Goal: Task Accomplishment & Management: Use online tool/utility

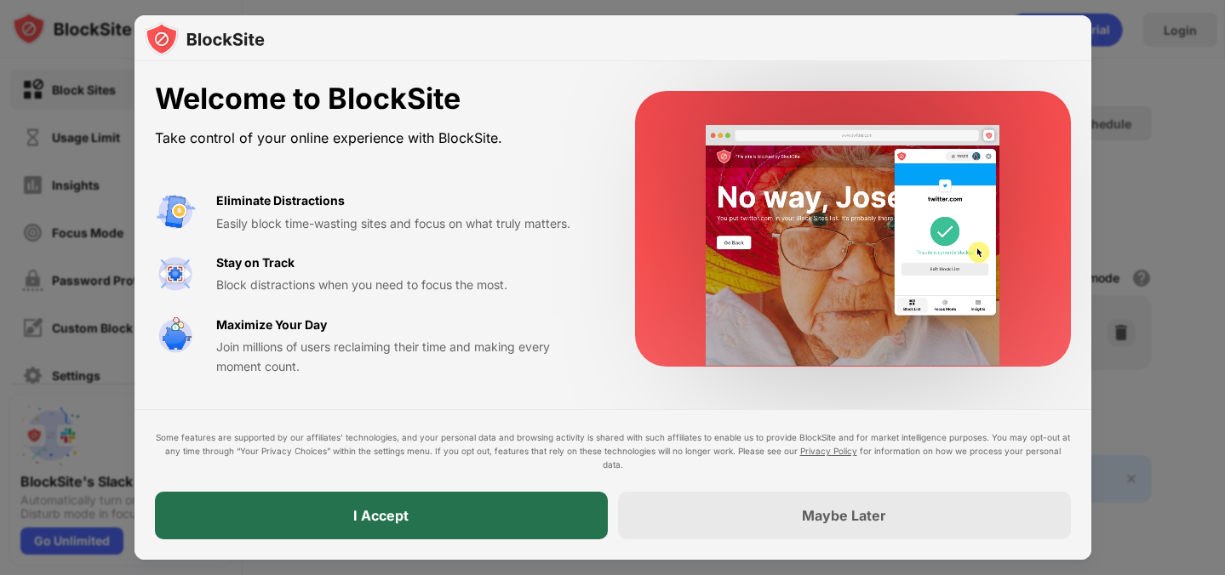
click at [446, 507] on div "I Accept" at bounding box center [381, 516] width 453 height 48
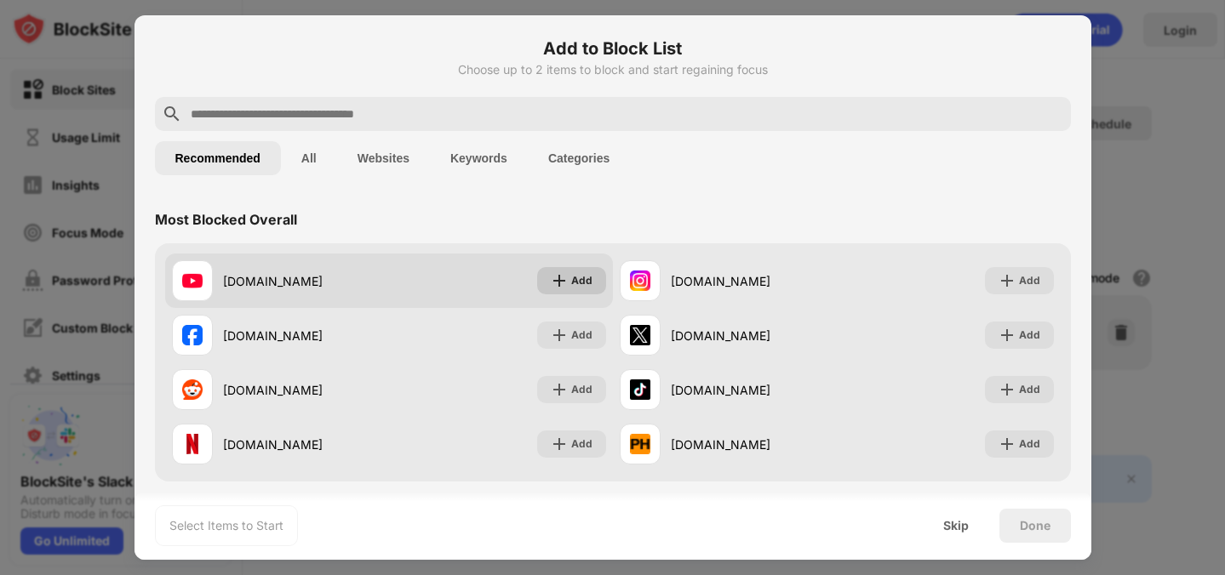
click at [574, 278] on div "Add" at bounding box center [581, 280] width 21 height 17
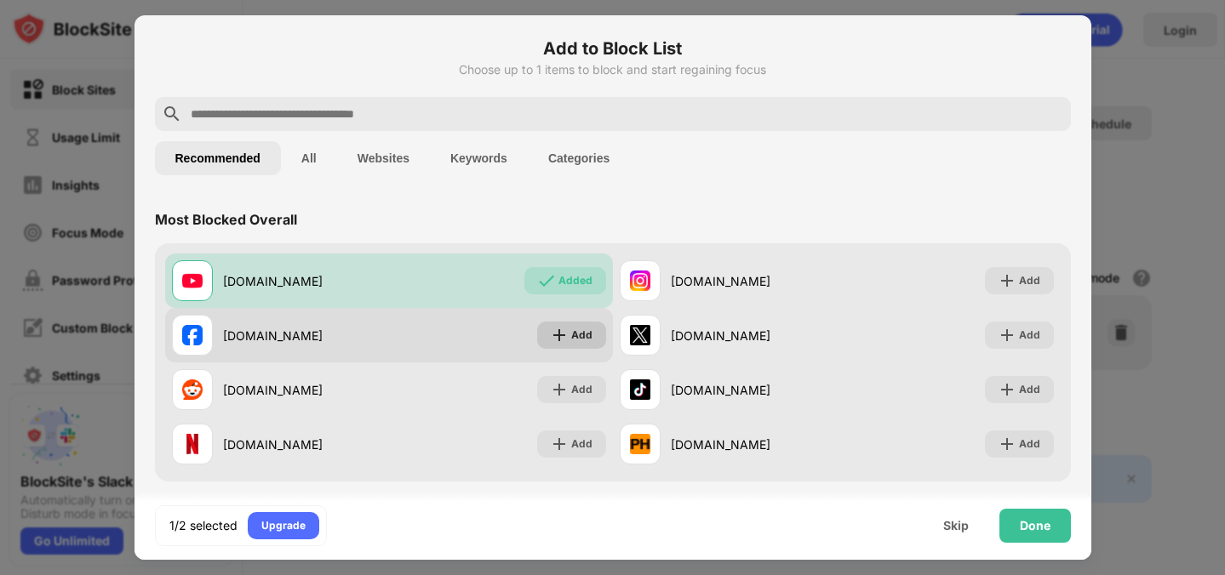
click at [570, 336] on div "Add" at bounding box center [571, 335] width 69 height 27
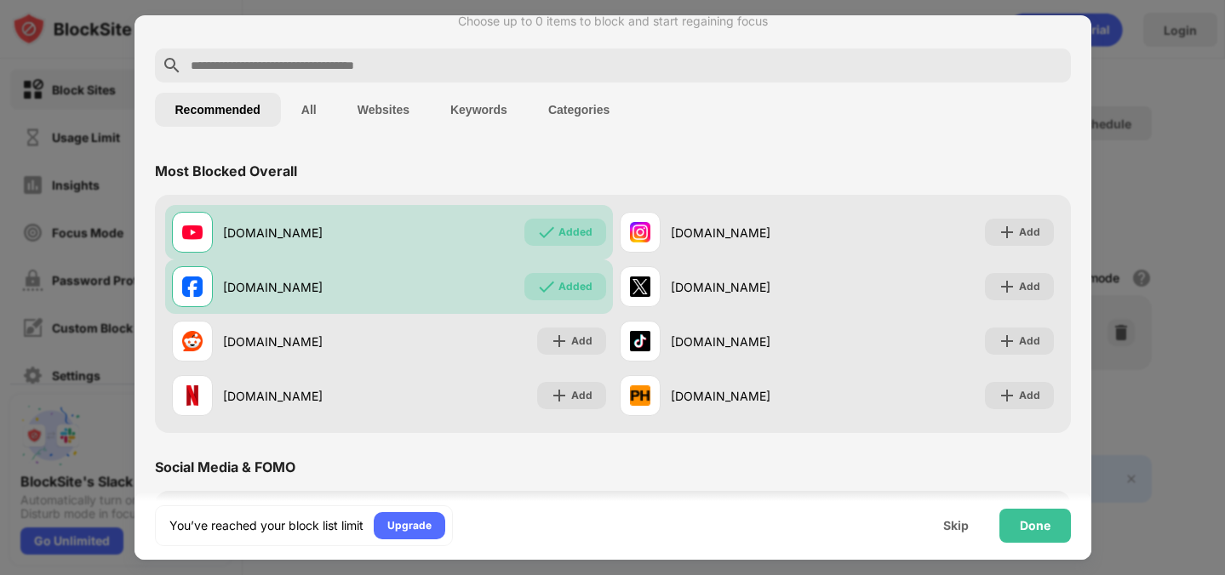
scroll to position [35, 0]
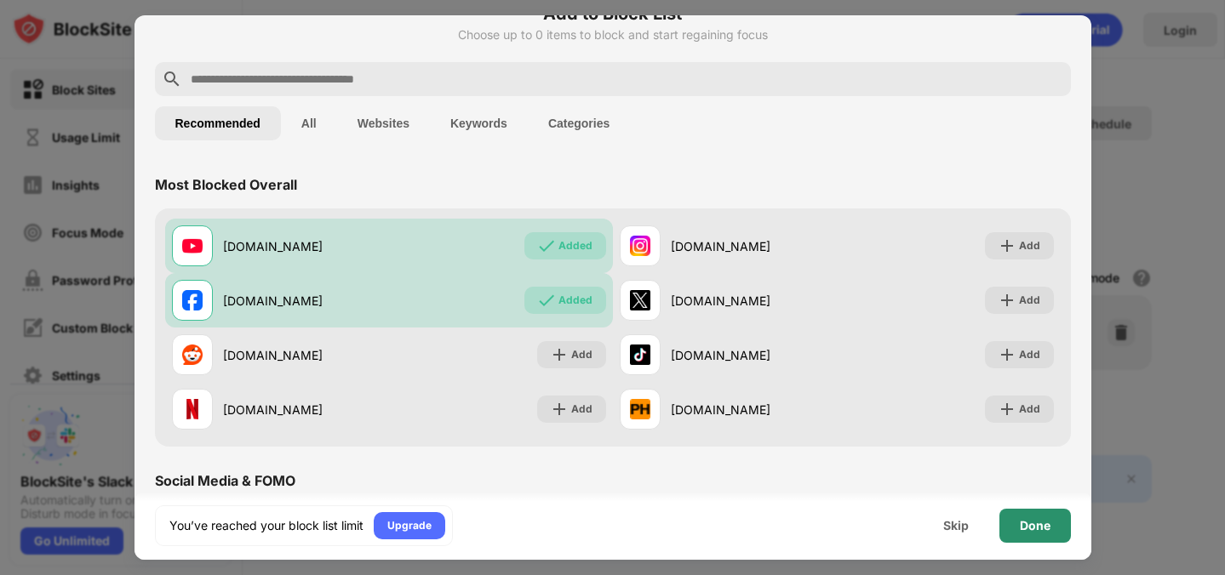
click at [1039, 533] on div "Done" at bounding box center [1035, 526] width 31 height 14
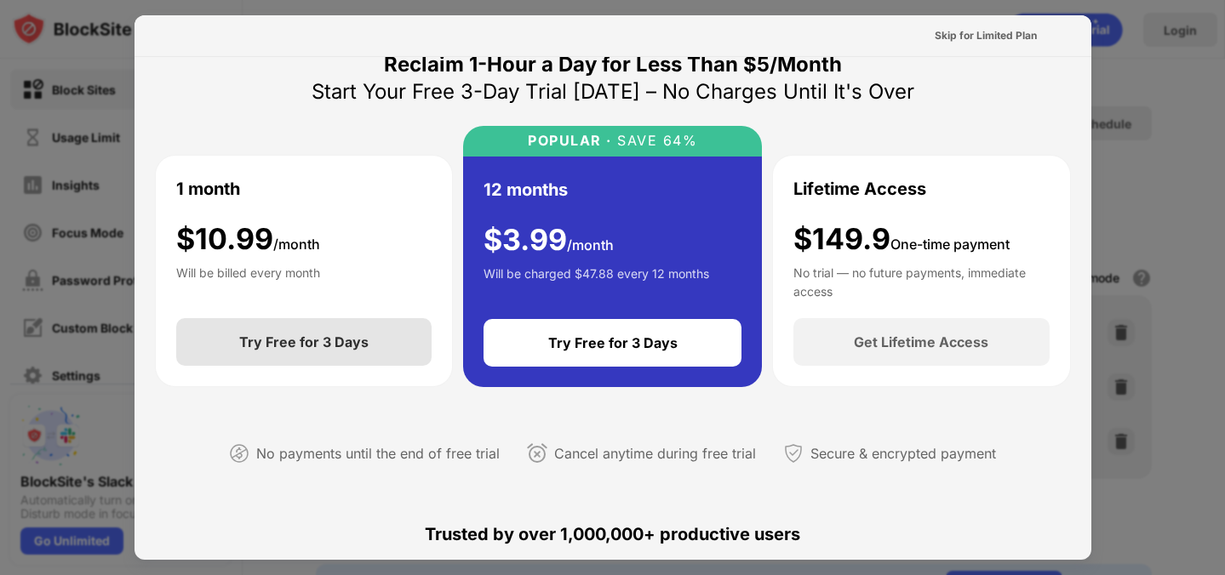
scroll to position [0, 0]
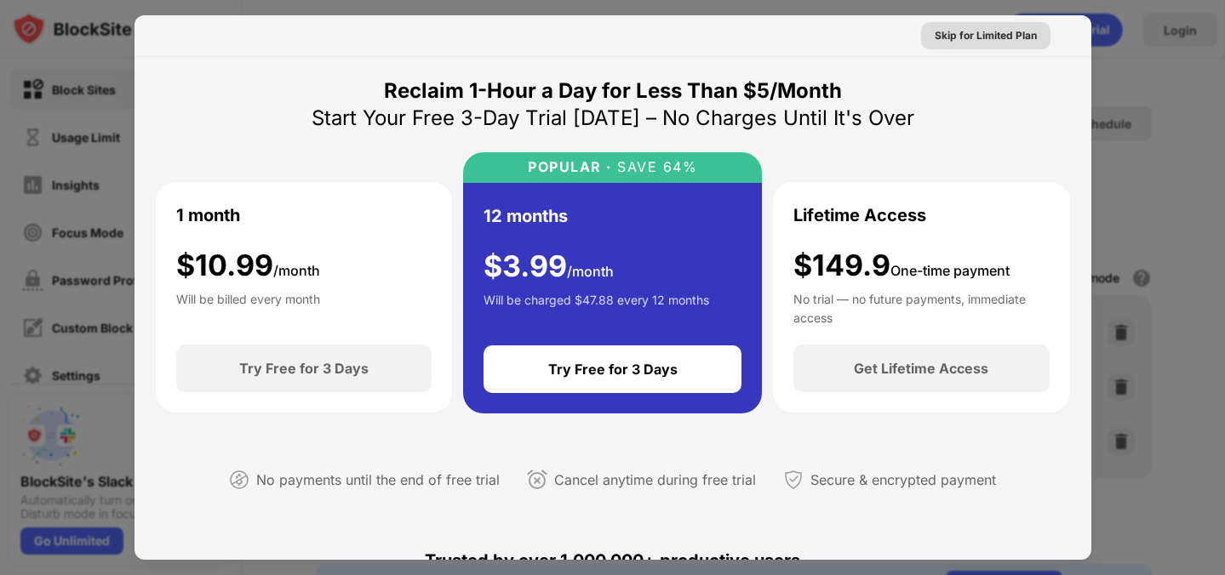
click at [993, 39] on div "Skip for Limited Plan" at bounding box center [986, 35] width 102 height 17
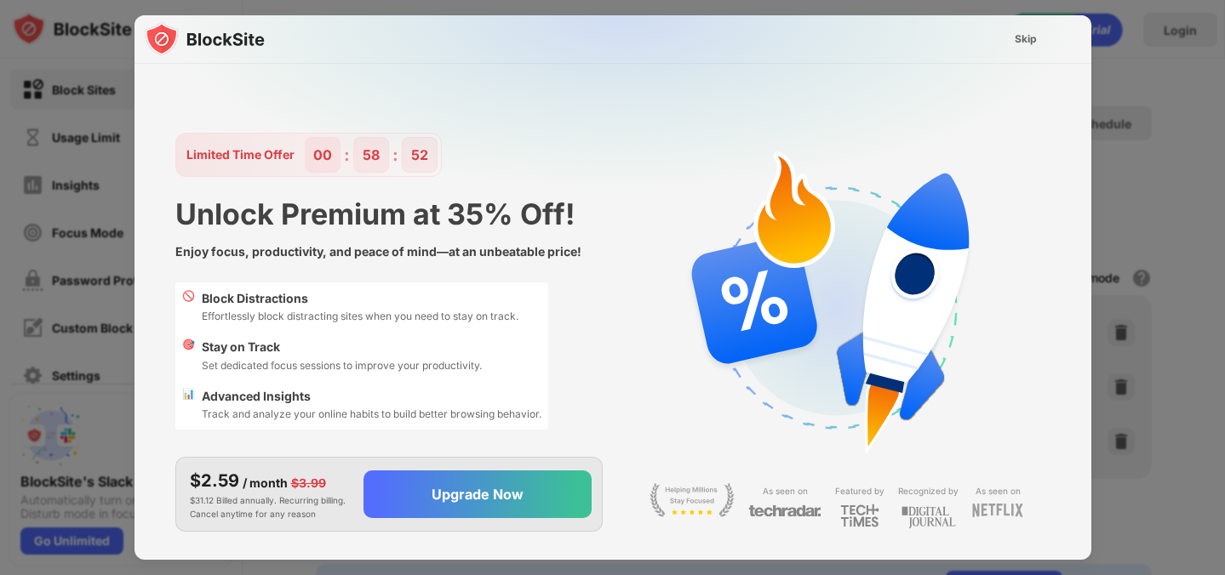
click at [662, 256] on img at bounding box center [623, 183] width 957 height 337
click at [1026, 40] on div "Skip" at bounding box center [1026, 39] width 22 height 17
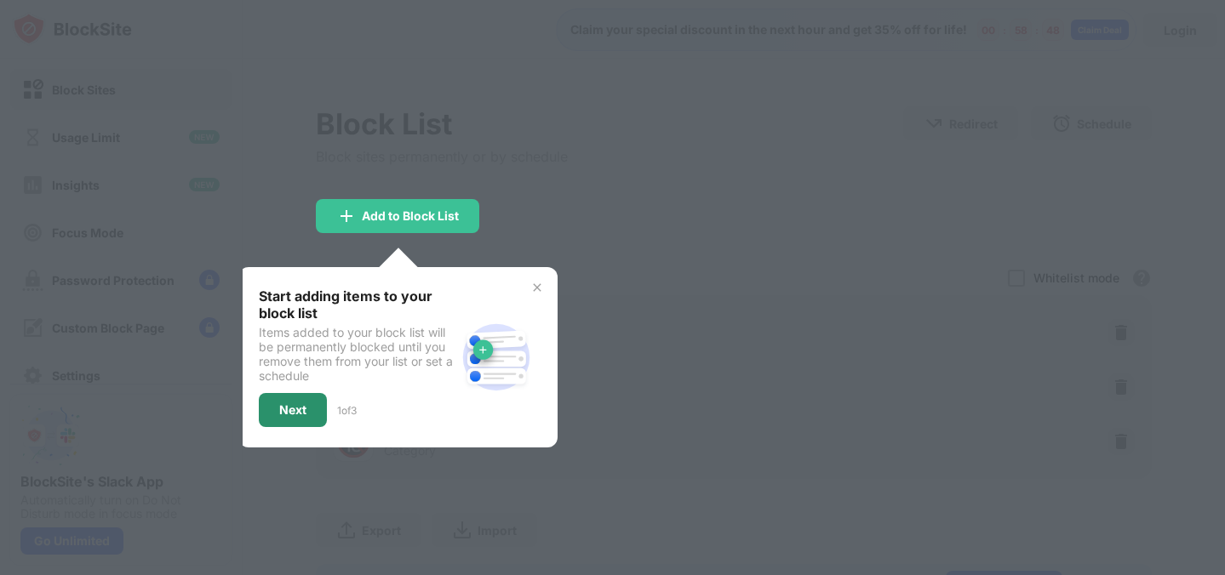
click at [301, 415] on div "Next" at bounding box center [292, 411] width 27 height 14
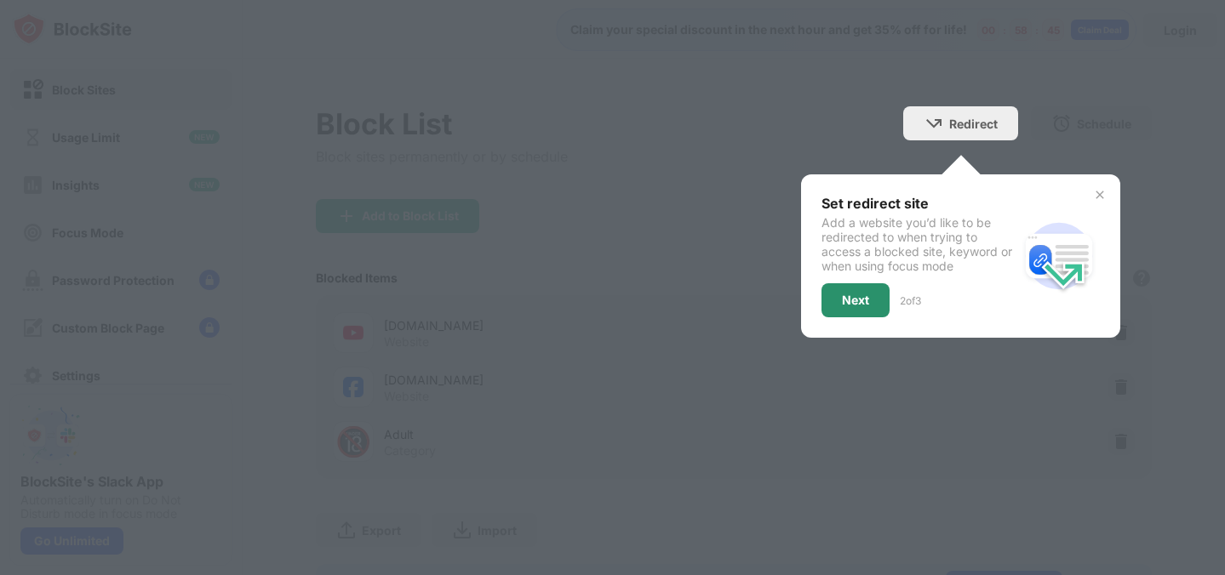
click at [866, 306] on div "Next" at bounding box center [855, 301] width 27 height 14
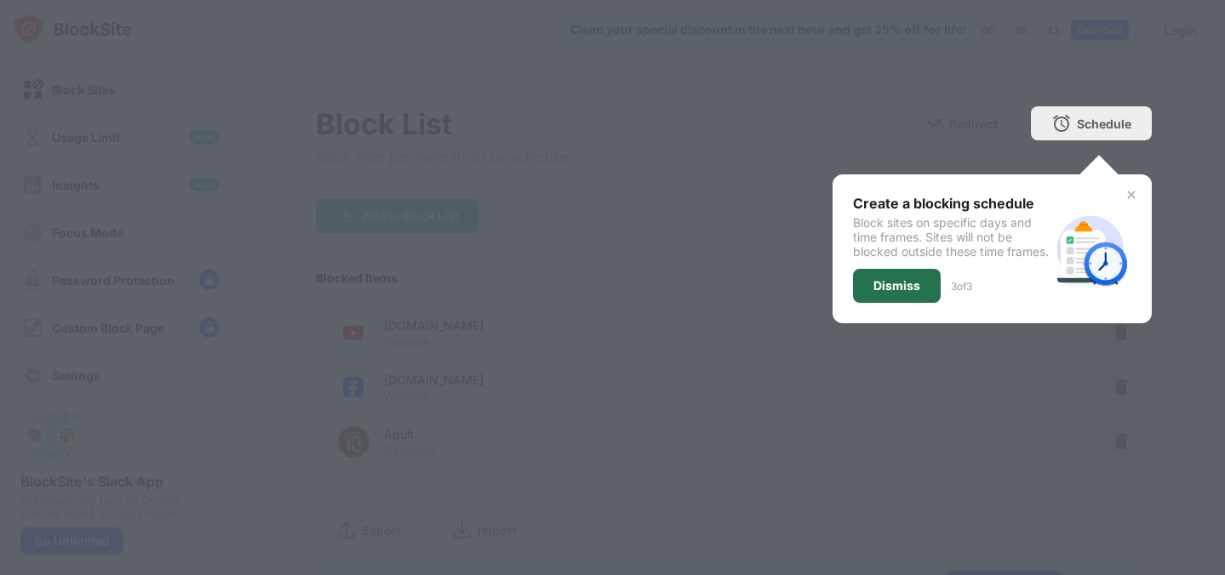
click at [907, 293] on div "Dismiss" at bounding box center [896, 286] width 47 height 14
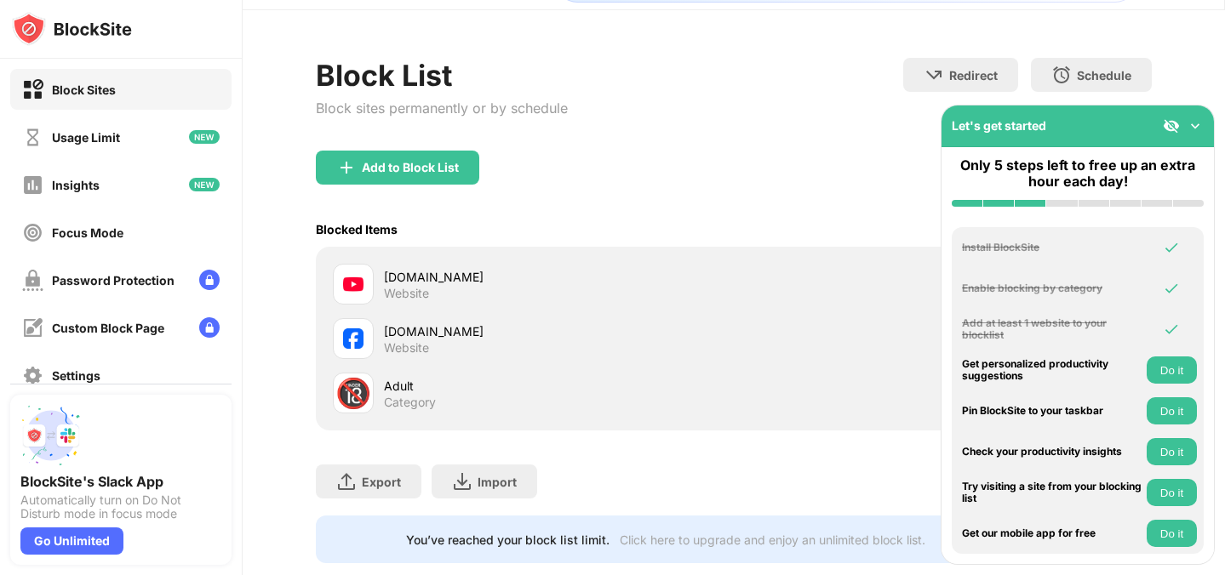
scroll to position [25, 0]
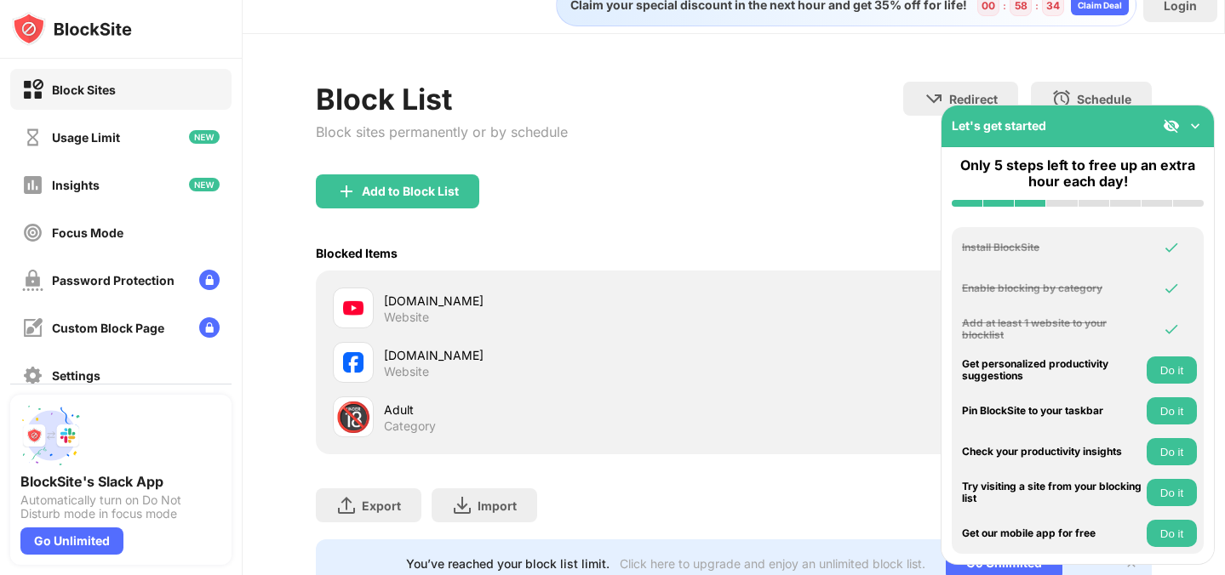
click at [373, 306] on div at bounding box center [353, 308] width 41 height 41
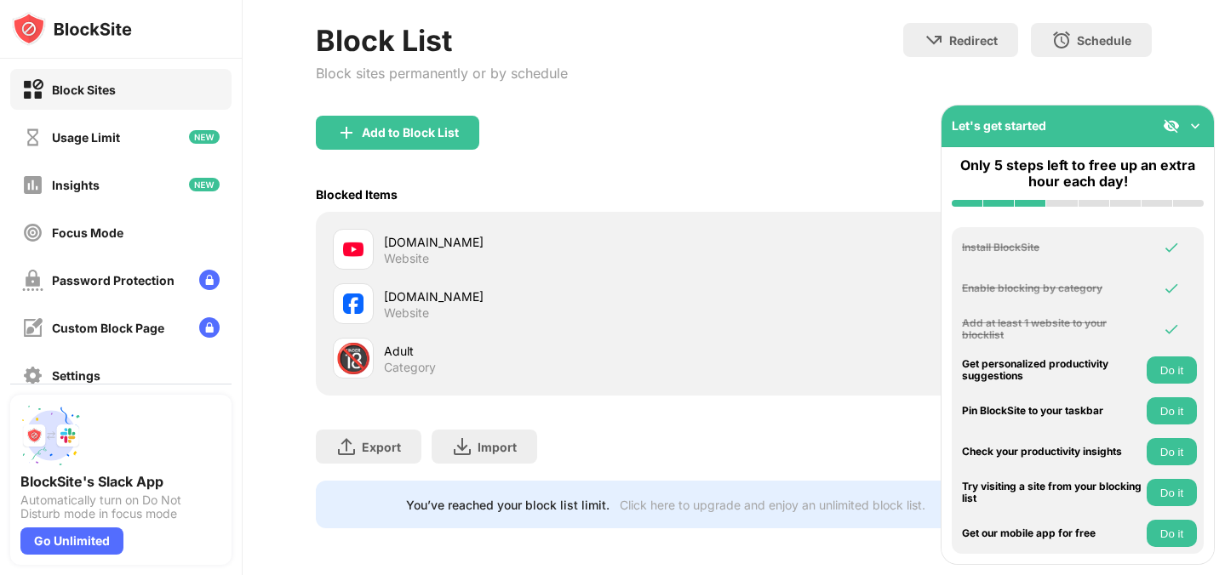
click at [394, 247] on div "youtube.com" at bounding box center [559, 242] width 350 height 18
click at [1199, 129] on img at bounding box center [1195, 125] width 17 height 17
